Goal: Task Accomplishment & Management: Use online tool/utility

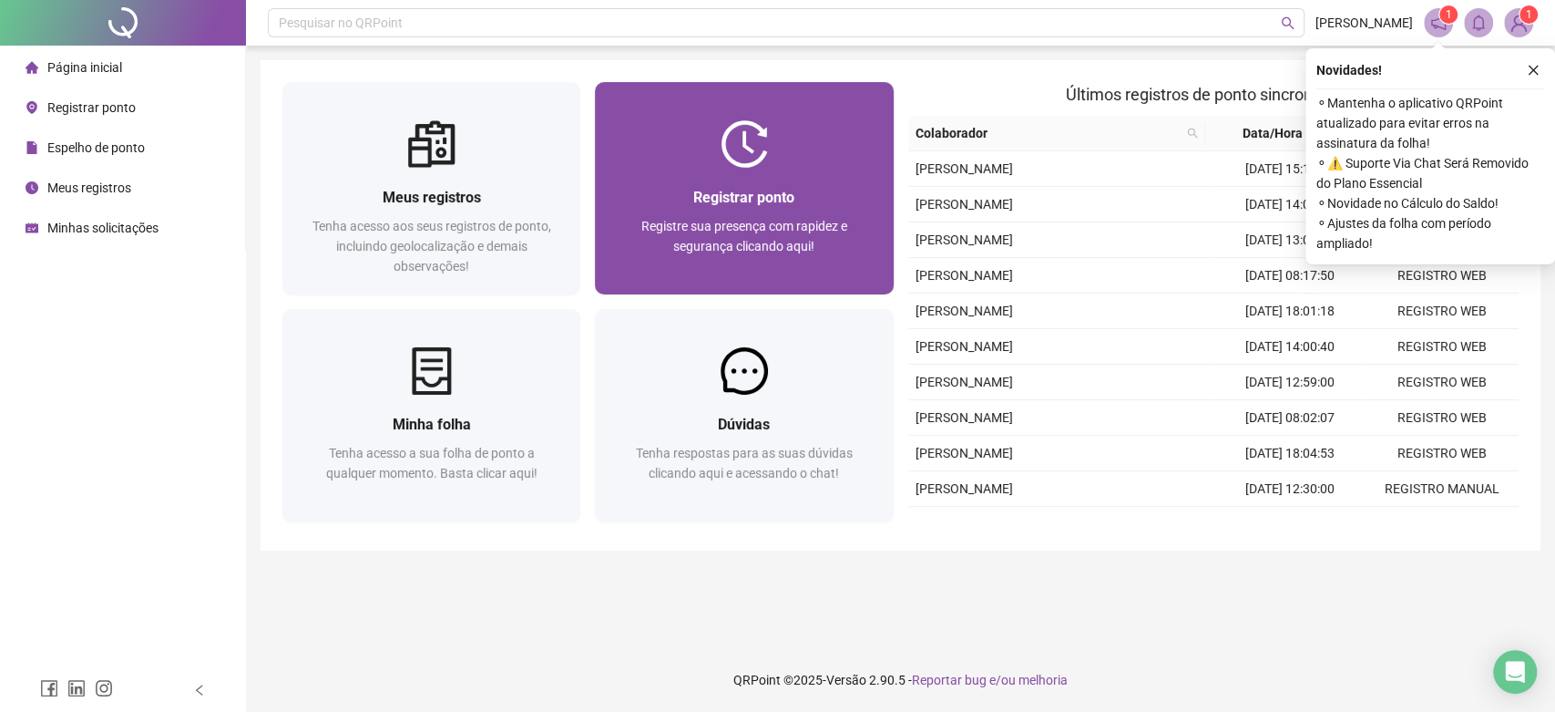
click at [741, 200] on span "Registrar ponto" at bounding box center [743, 197] width 101 height 17
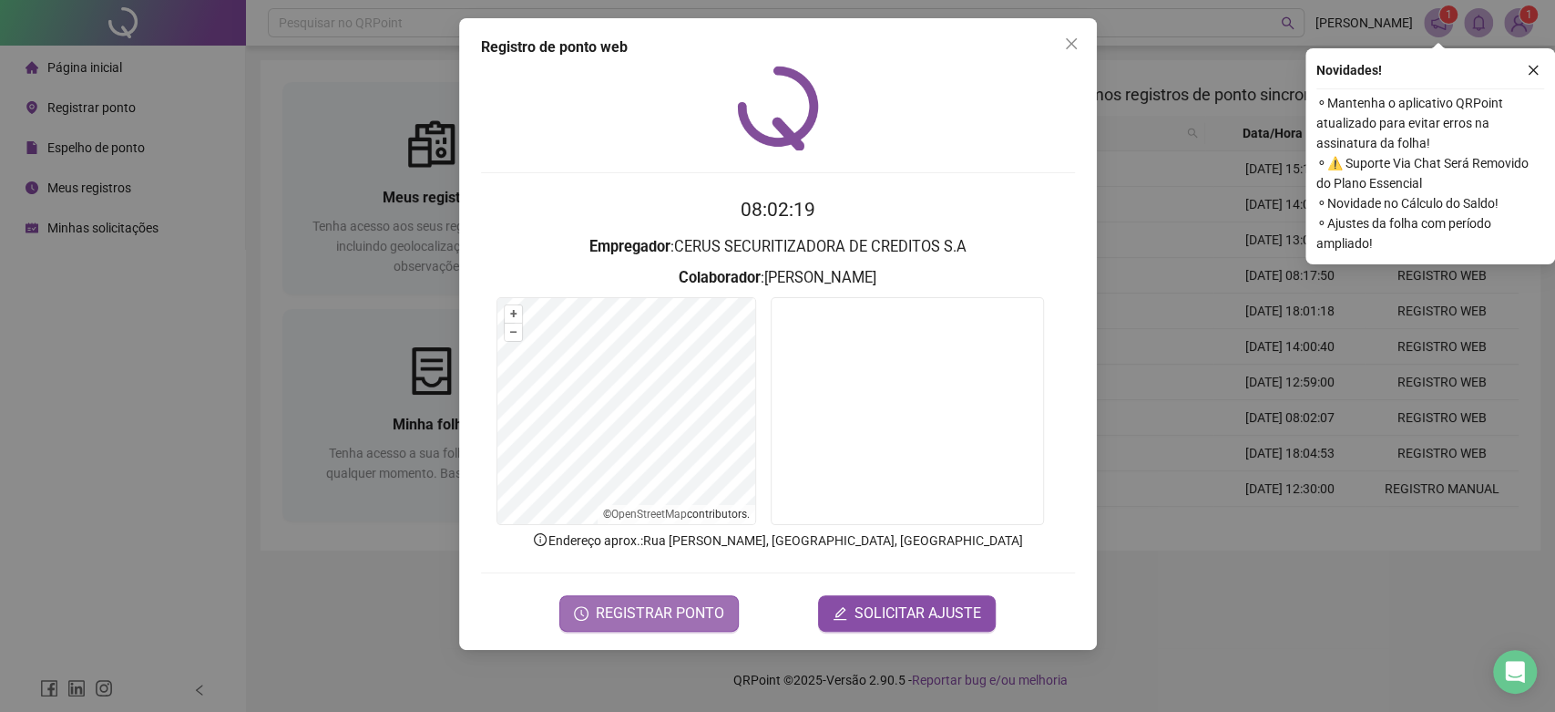
click at [656, 617] on span "REGISTRAR PONTO" at bounding box center [660, 613] width 128 height 22
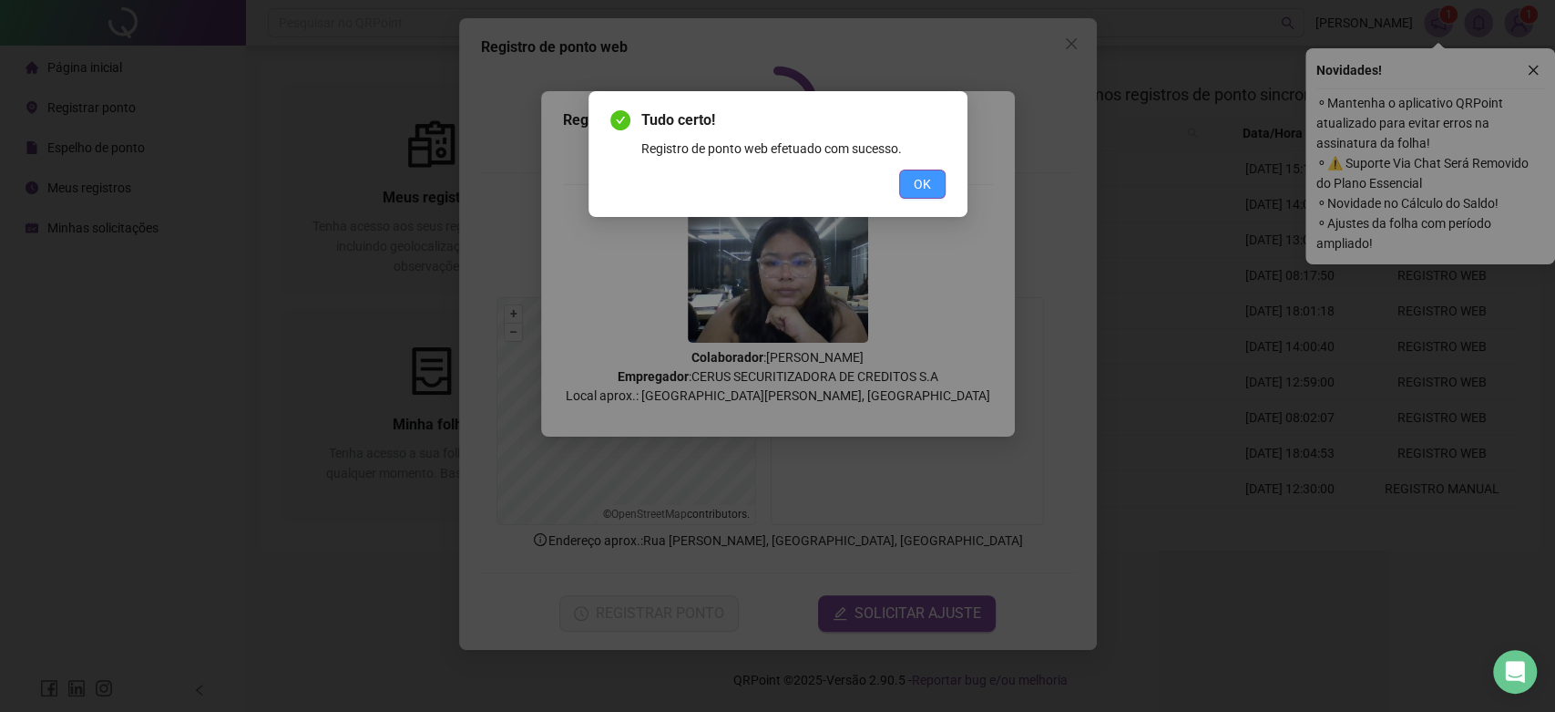
click at [931, 188] on button "OK" at bounding box center [922, 183] width 46 height 29
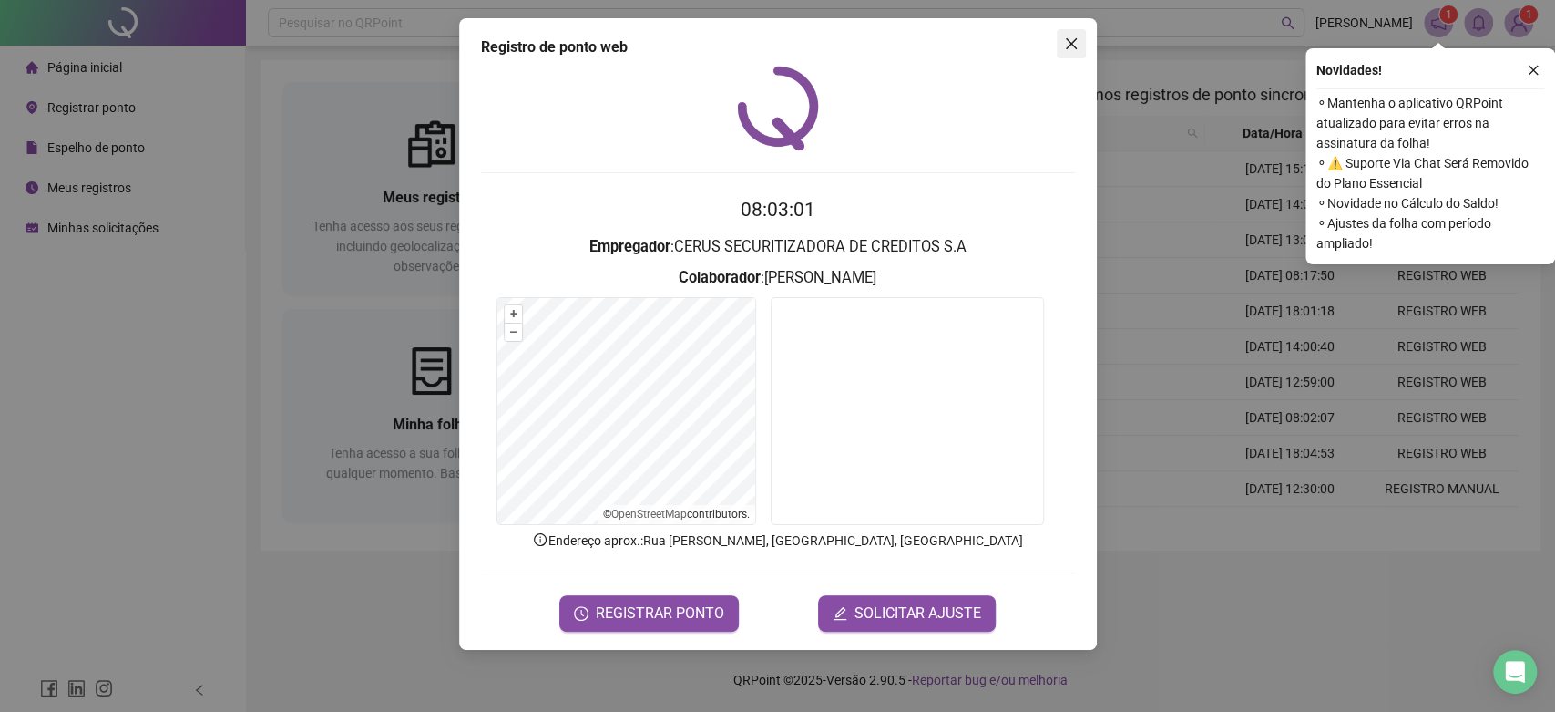
click at [1072, 46] on icon "close" at bounding box center [1070, 43] width 11 height 11
